Goal: Contribute content: Add original content to the website for others to see

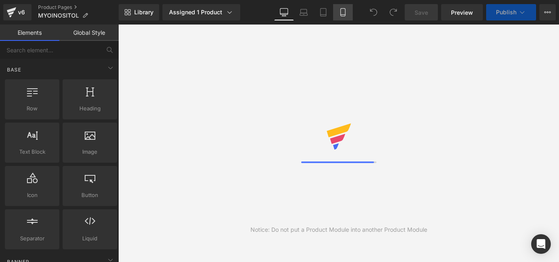
click at [340, 19] on link "Mobile" at bounding box center [343, 12] width 20 height 16
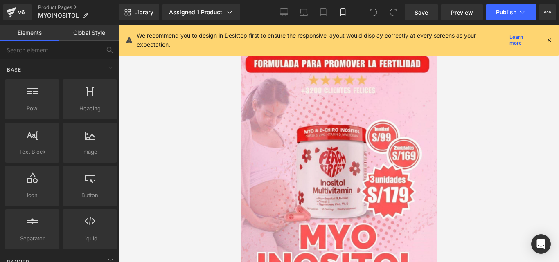
click at [556, 42] on div "We recommend you to design in Desktop first to ensure the responsive layout wou…" at bounding box center [339, 40] width 440 height 31
click at [549, 39] on icon at bounding box center [548, 39] width 7 height 7
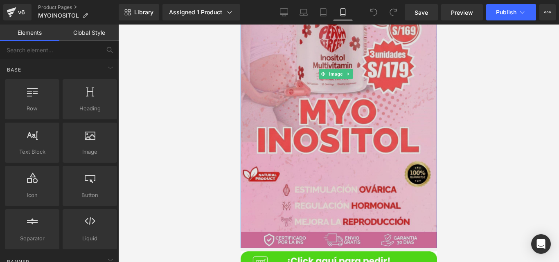
scroll to position [130, 0]
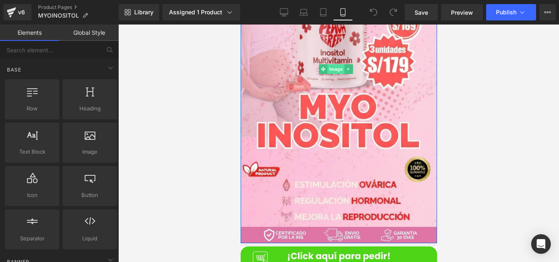
click at [330, 64] on span "Image" at bounding box center [335, 69] width 17 height 10
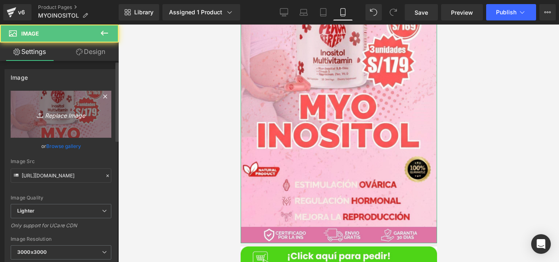
click at [76, 124] on link "Replace Image" at bounding box center [61, 114] width 101 height 47
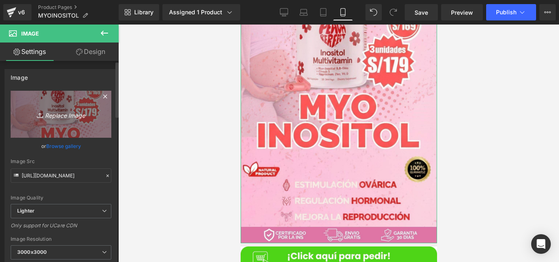
click at [72, 125] on link "Replace Image" at bounding box center [61, 114] width 101 height 47
type input "C:\fakepath\INOSITOL.jpg"
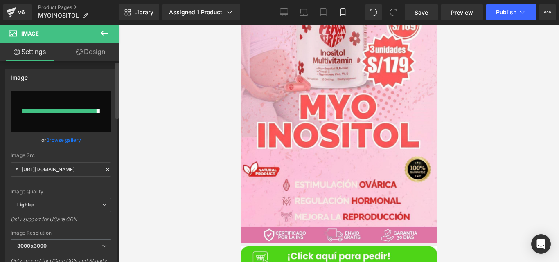
type input "[URL][DOMAIN_NAME]"
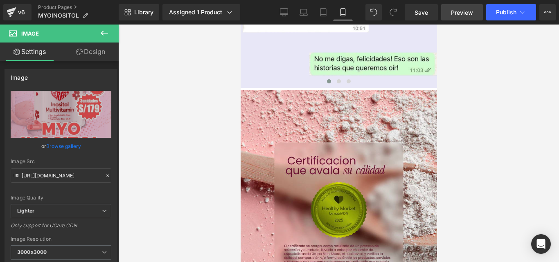
scroll to position [2682, 0]
click at [495, 22] on div "Library Assigned 1 Product Product Preview MYO INOSITOL | Complejos Vitamínicos…" at bounding box center [339, 12] width 440 height 25
click at [495, 21] on div "Library Assigned 1 Product Product Preview MYO INOSITOL | Complejos Vitamínicos…" at bounding box center [339, 12] width 440 height 25
click at [492, 26] on div at bounding box center [338, 144] width 441 height 238
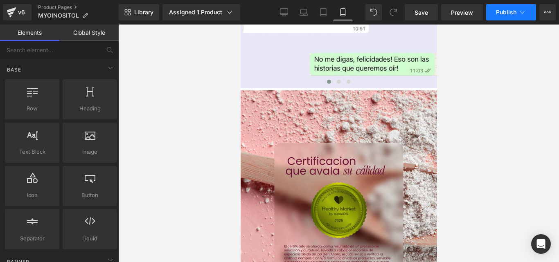
click at [499, 15] on span "Publish" at bounding box center [506, 12] width 20 height 7
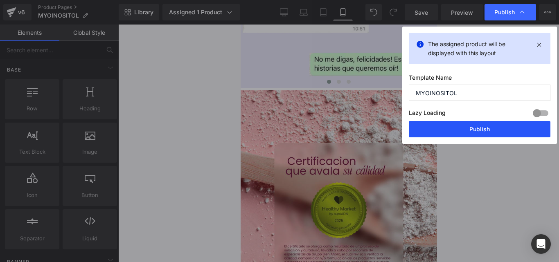
click at [430, 137] on button "Publish" at bounding box center [480, 129] width 142 height 16
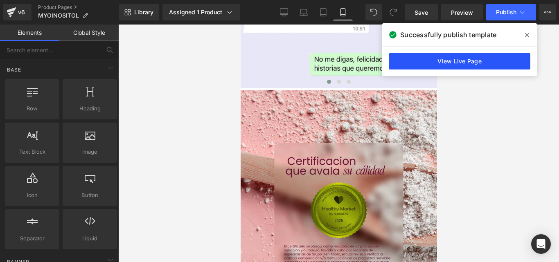
click at [429, 59] on link "View Live Page" at bounding box center [460, 61] width 142 height 16
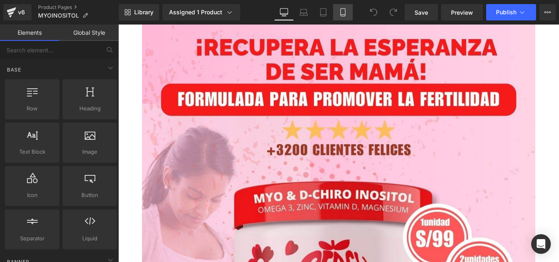
click at [337, 11] on link "Mobile" at bounding box center [343, 12] width 20 height 16
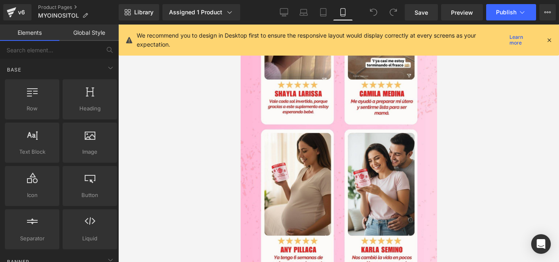
scroll to position [730, 0]
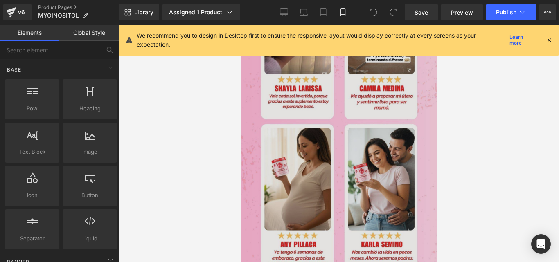
click at [342, 143] on img at bounding box center [338, 110] width 196 height 349
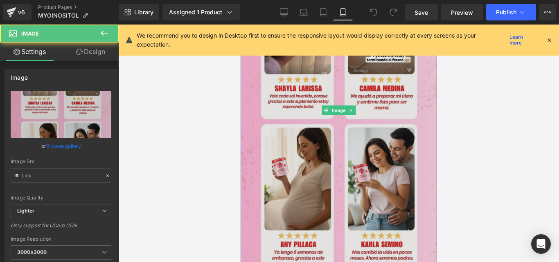
type input "[URL][DOMAIN_NAME]"
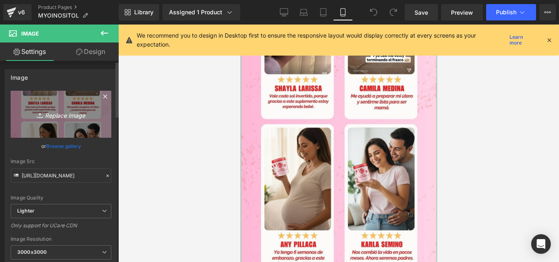
click at [88, 122] on link "Replace Image" at bounding box center [61, 114] width 101 height 47
type input "C:\fakepath\[MEDICAL_DATA]-.jpg"
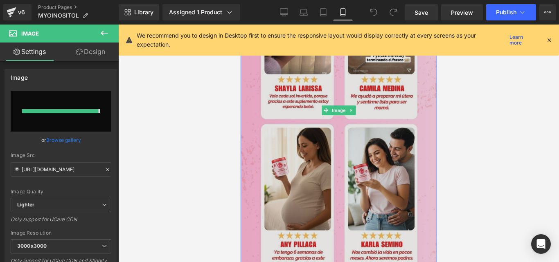
type input "[URL][DOMAIN_NAME]"
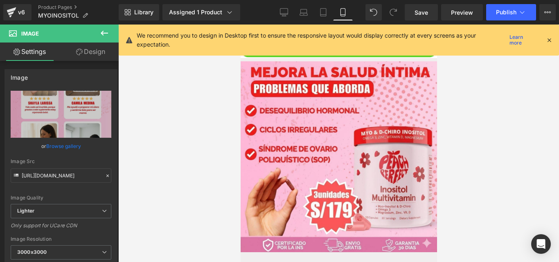
scroll to position [1029, 0]
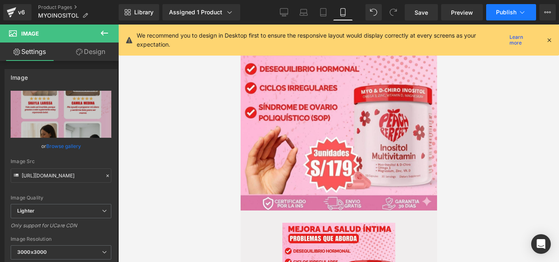
click at [504, 17] on button "Publish" at bounding box center [511, 12] width 50 height 16
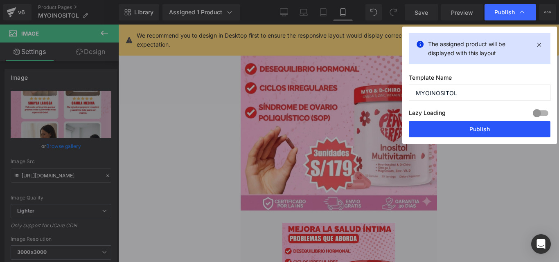
drag, startPoint x: 418, startPoint y: 130, endPoint x: 165, endPoint y: 110, distance: 254.0
click at [418, 130] on button "Publish" at bounding box center [480, 129] width 142 height 16
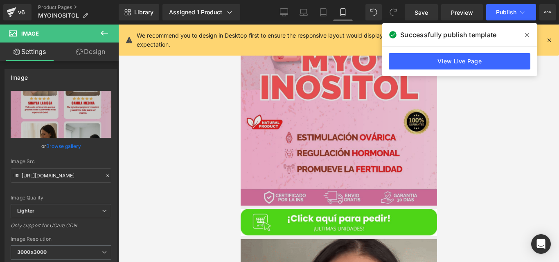
scroll to position [168, 0]
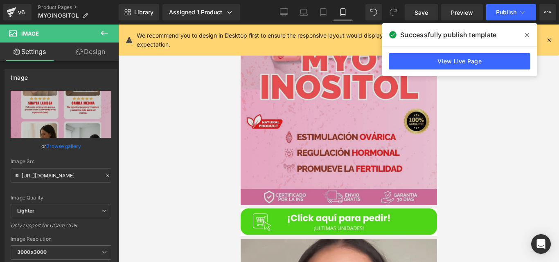
click at [293, 145] on img at bounding box center [338, 30] width 196 height 349
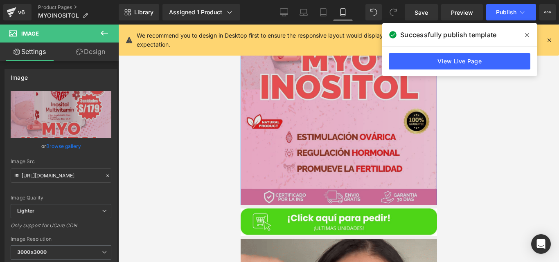
click at [331, 106] on img at bounding box center [338, 30] width 196 height 349
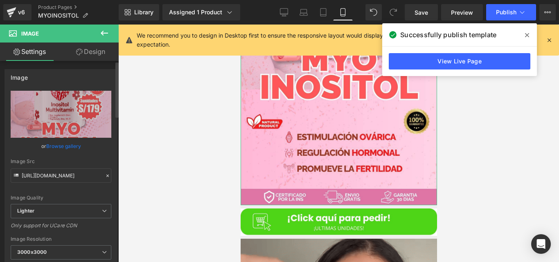
click at [108, 113] on div "[URL][DOMAIN_NAME] Replace Image Upload image or Browse gallery Image Src [URL]…" at bounding box center [61, 197] width 112 height 213
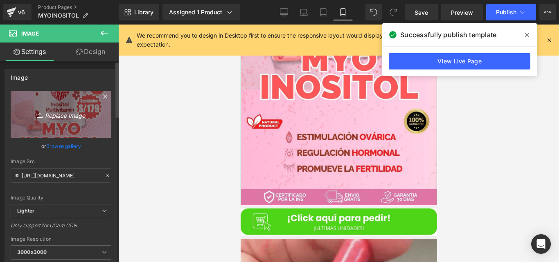
click at [81, 113] on icon "Replace Image" at bounding box center [60, 114] width 65 height 10
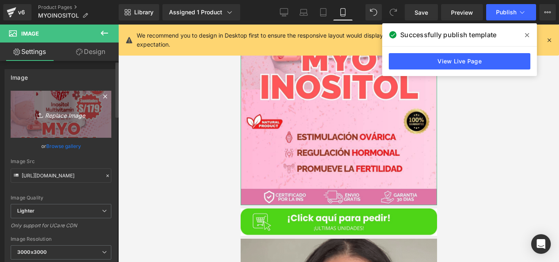
type input "C:\fakepath\Diseño sin título (16).jpg"
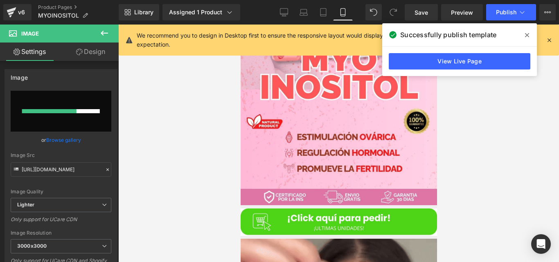
click at [523, 34] on span at bounding box center [526, 35] width 13 height 13
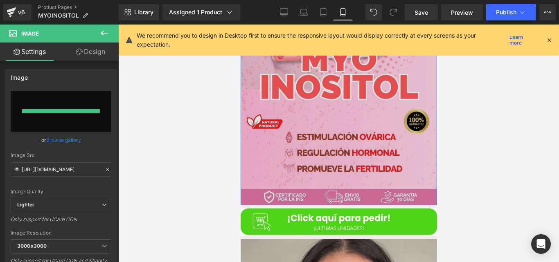
type input "[URL][DOMAIN_NAME]"
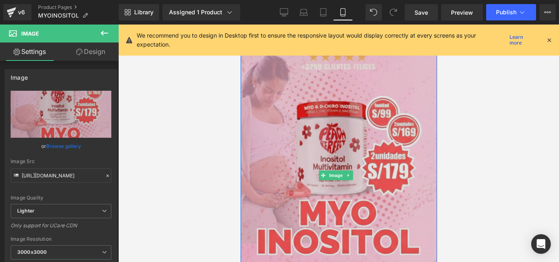
scroll to position [0, 0]
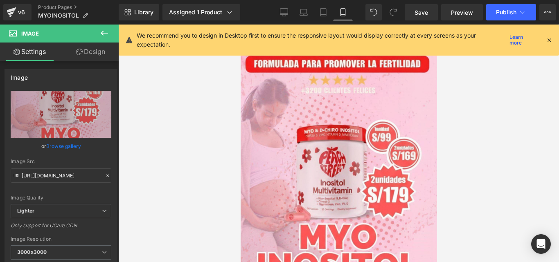
click at [542, 42] on div "We recommend you to design in Desktop first to ensure the responsive layout wou…" at bounding box center [341, 40] width 409 height 18
click at [548, 42] on icon at bounding box center [548, 39] width 7 height 7
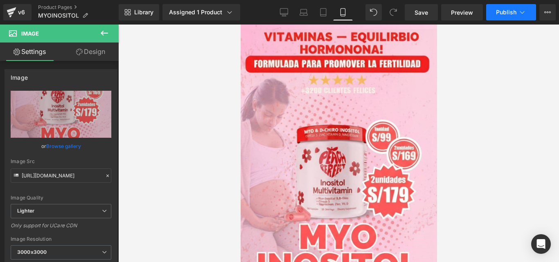
click at [514, 9] on span "Publish" at bounding box center [506, 12] width 20 height 7
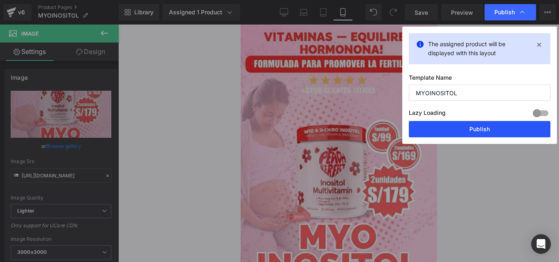
click at [448, 122] on button "Publish" at bounding box center [480, 129] width 142 height 16
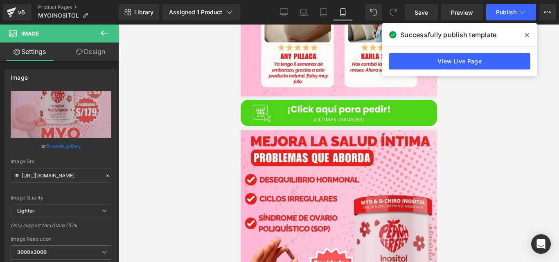
scroll to position [909, 0]
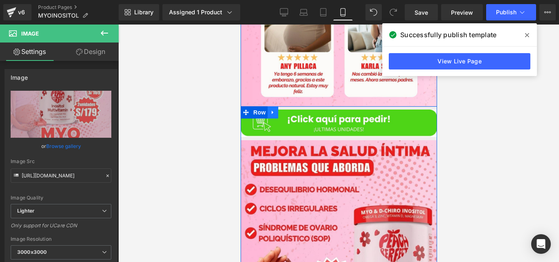
click at [270, 110] on icon at bounding box center [273, 113] width 6 height 6
click at [280, 110] on icon at bounding box center [283, 113] width 6 height 6
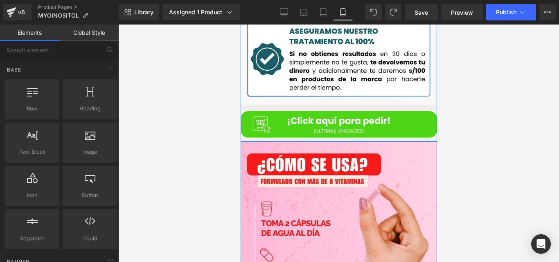
scroll to position [1508, 0]
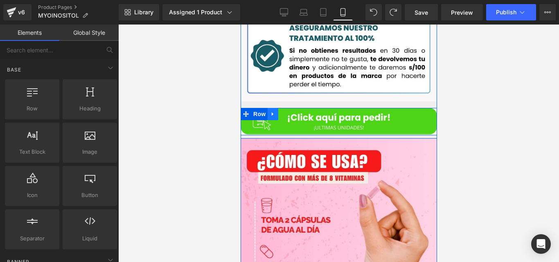
click at [270, 111] on icon at bounding box center [273, 114] width 6 height 6
click at [280, 111] on icon at bounding box center [283, 114] width 6 height 6
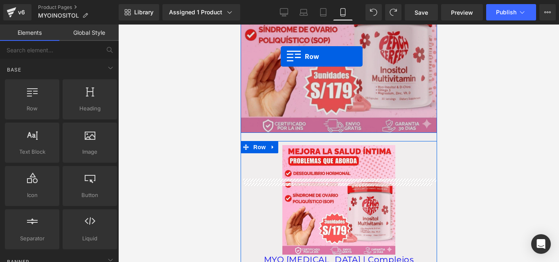
scroll to position [1050, 0]
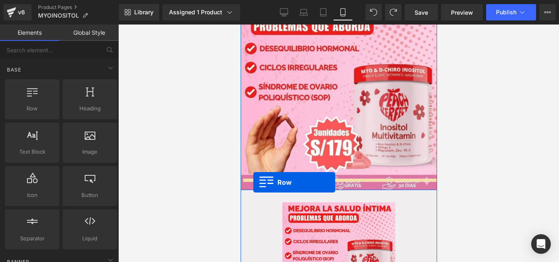
drag, startPoint x: 256, startPoint y: 193, endPoint x: 253, endPoint y: 182, distance: 11.4
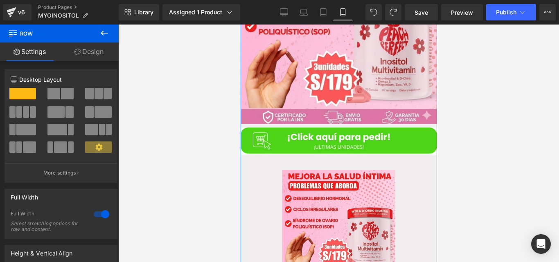
scroll to position [1114, 0]
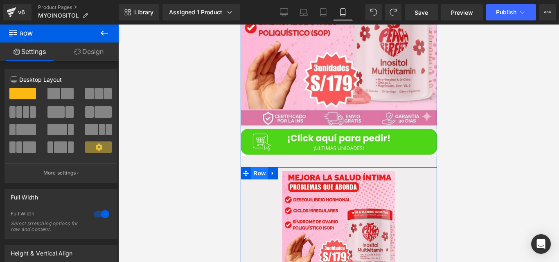
click at [252, 167] on span "Row" at bounding box center [259, 173] width 16 height 12
click at [91, 56] on link "Design" at bounding box center [88, 52] width 59 height 18
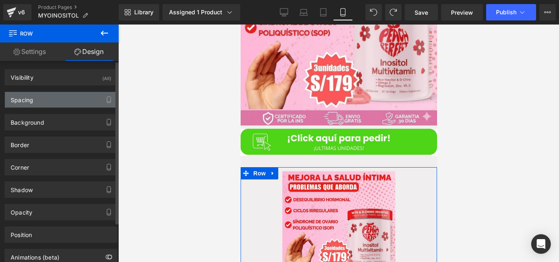
type input "20"
type input "0"
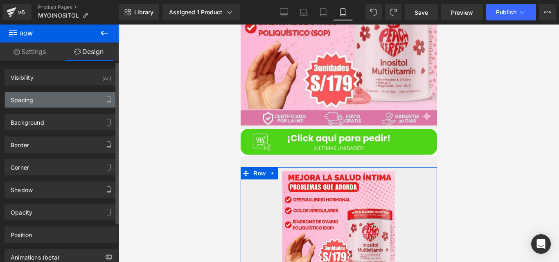
type input "0"
click at [40, 99] on div "Spacing" at bounding box center [61, 100] width 112 height 16
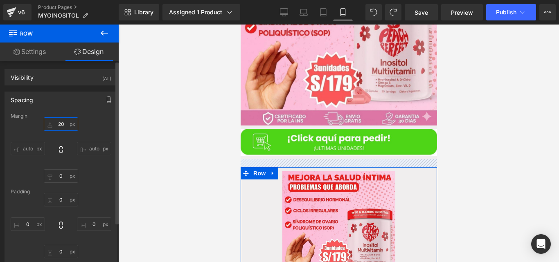
click at [59, 121] on input "20" at bounding box center [61, 123] width 34 height 13
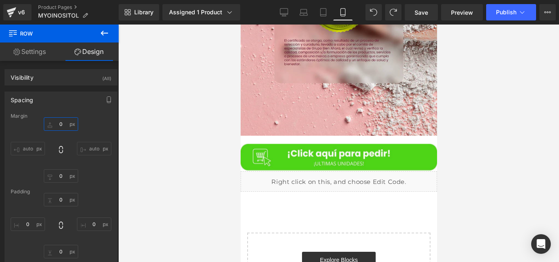
scroll to position [2915, 0]
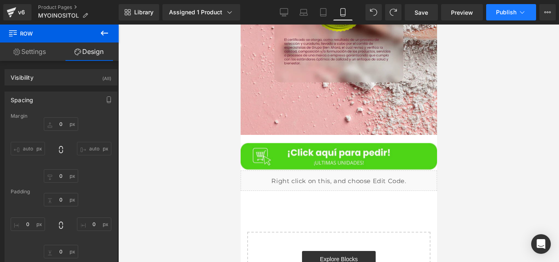
click at [512, 13] on span "Publish" at bounding box center [506, 12] width 20 height 7
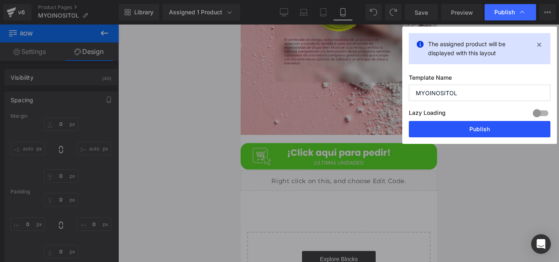
click at [433, 137] on button "Publish" at bounding box center [480, 129] width 142 height 16
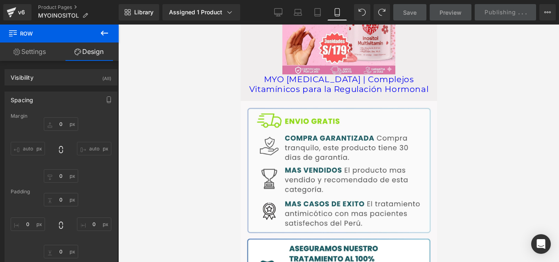
click at [346, 98] on div "Sale Off (P) Image MYO [MEDICAL_DATA] | Complejos Vitamínicos para la Regulació…" at bounding box center [338, 28] width 196 height 137
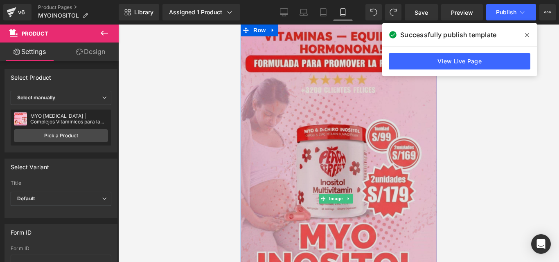
scroll to position [0, 0]
click at [333, 187] on img at bounding box center [338, 199] width 196 height 349
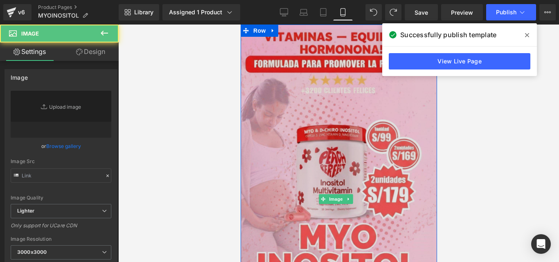
type input "[URL][DOMAIN_NAME]"
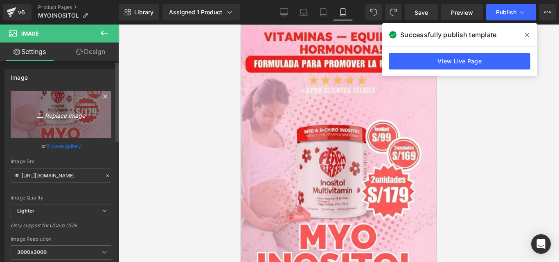
click at [75, 120] on link "Replace Image" at bounding box center [61, 114] width 101 height 47
type input "C:\fakepath\1 (2).jpg"
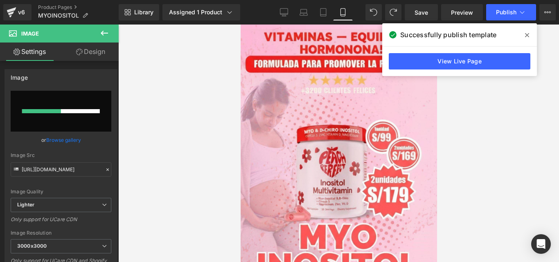
click at [526, 38] on span at bounding box center [526, 35] width 13 height 13
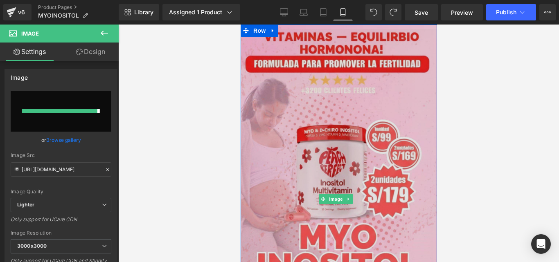
type input "[URL][DOMAIN_NAME]"
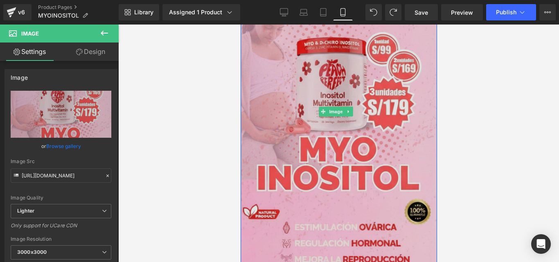
scroll to position [99, 0]
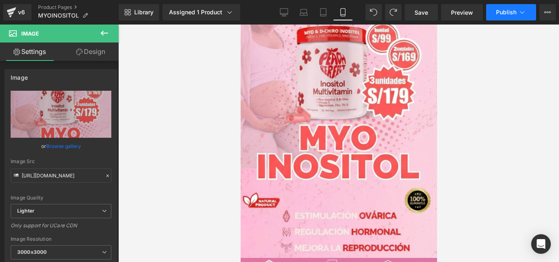
click at [493, 7] on button "Publish" at bounding box center [511, 12] width 50 height 16
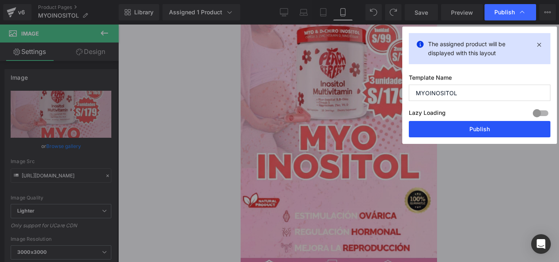
click at [424, 134] on button "Publish" at bounding box center [480, 129] width 142 height 16
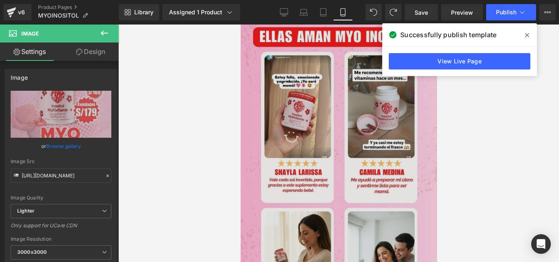
scroll to position [646, 0]
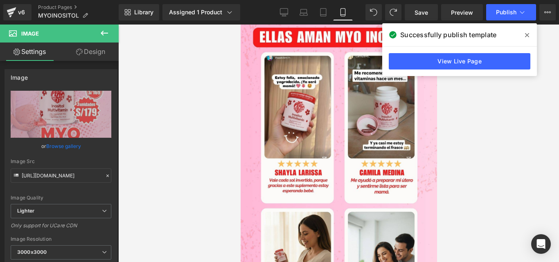
click at [529, 33] on span at bounding box center [526, 35] width 13 height 13
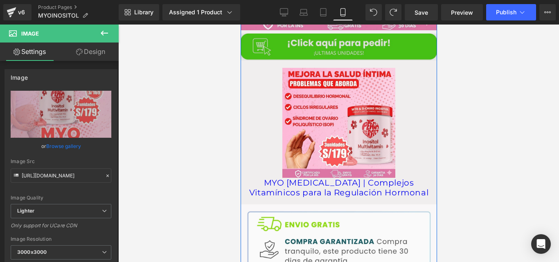
scroll to position [1219, 0]
